Goal: Task Accomplishment & Management: Use online tool/utility

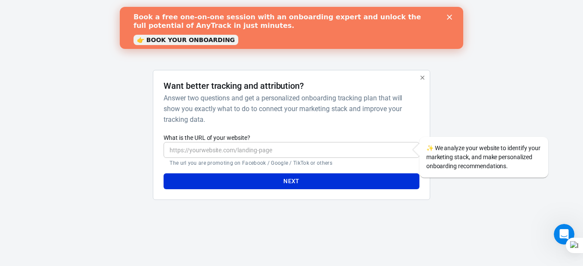
click at [314, 153] on input "What is the URL of your website?" at bounding box center [292, 150] width 256 height 16
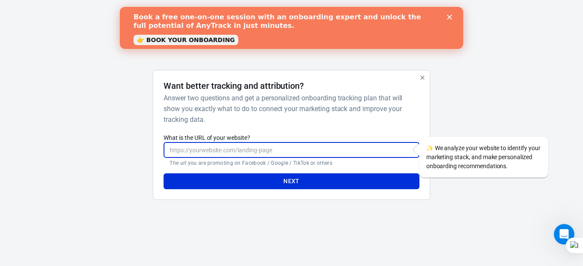
paste input "[URL][DOMAIN_NAME]"
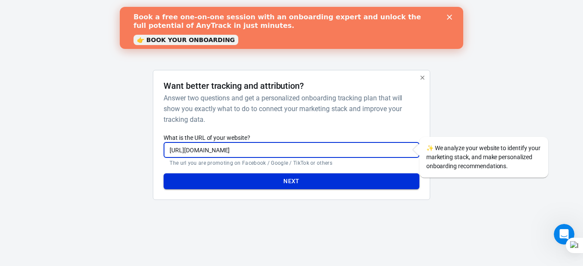
type input "[URL][DOMAIN_NAME]"
click at [270, 183] on button "Next" at bounding box center [292, 181] width 256 height 16
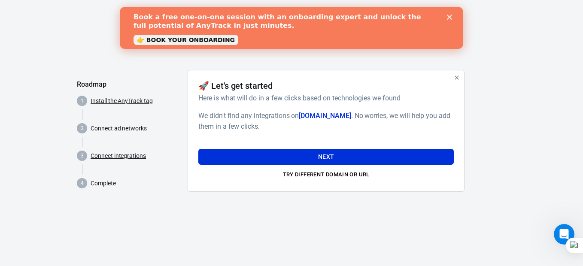
click at [451, 11] on div "Book a free one-on-one session with an onboarding expert and unlock the full po…" at bounding box center [292, 27] width 344 height 35
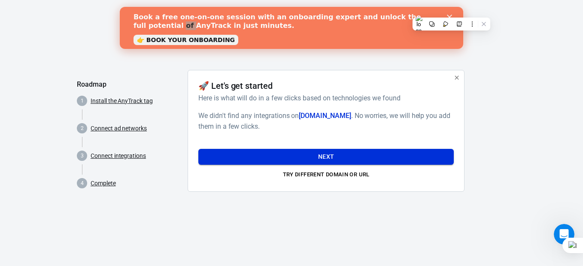
click at [371, 155] on button "Next" at bounding box center [326, 157] width 256 height 16
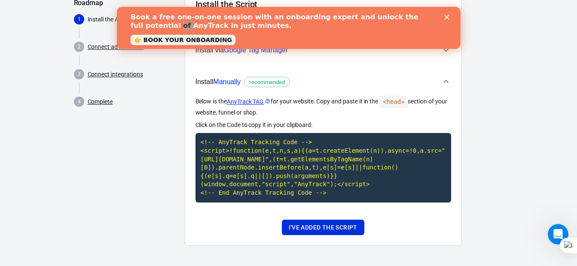
scroll to position [82, 0]
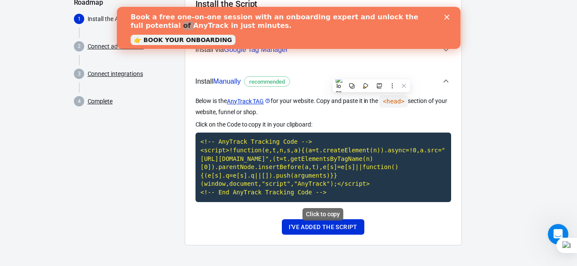
click at [329, 146] on code "<!-- AnyTrack Tracking Code --> <script>!function(e,t,n,s,a){(a=t.createElement…" at bounding box center [323, 167] width 256 height 69
click at [344, 228] on button "I've added the script" at bounding box center [323, 227] width 82 height 16
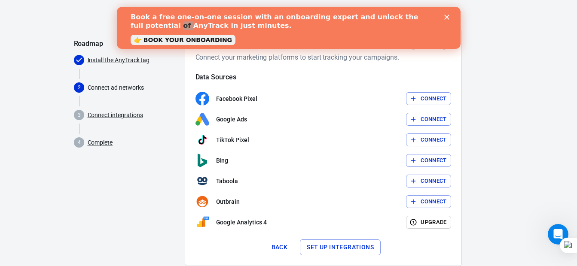
scroll to position [61, 0]
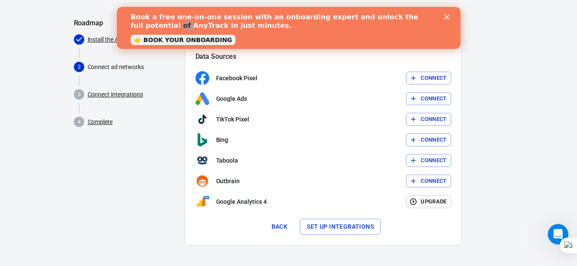
click at [362, 228] on button "Set up integrations" at bounding box center [340, 227] width 81 height 16
